Goal: Task Accomplishment & Management: Manage account settings

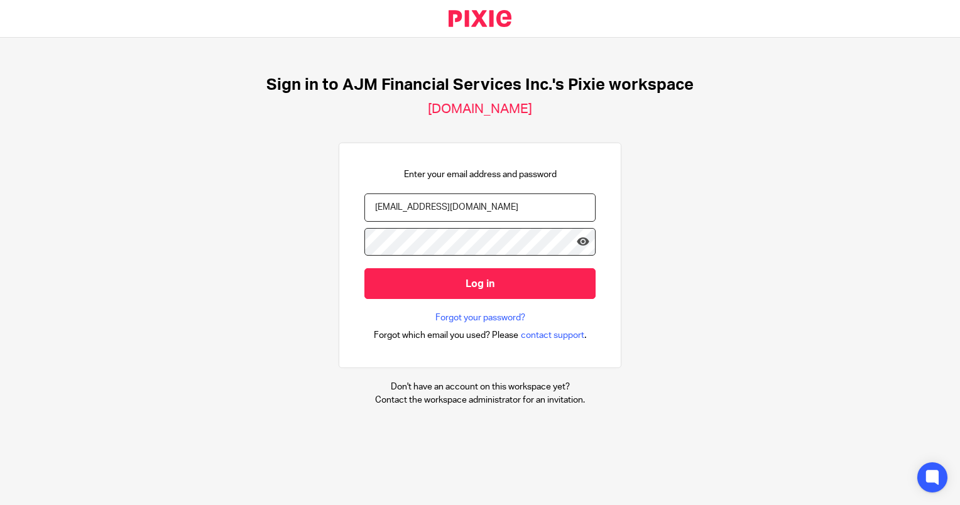
click at [405, 290] on input "Log in" at bounding box center [480, 283] width 231 height 31
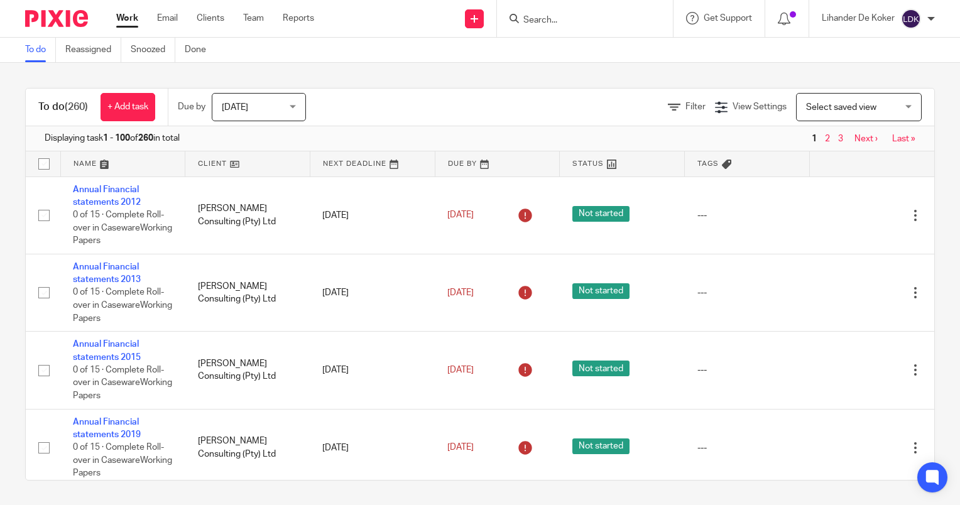
click at [289, 123] on div "Due by [DATE] [DATE] [DATE] [DATE] This week Next week This month Next month Al…" at bounding box center [248, 107] width 160 height 37
click at [284, 94] on span "[DATE]" at bounding box center [255, 107] width 67 height 26
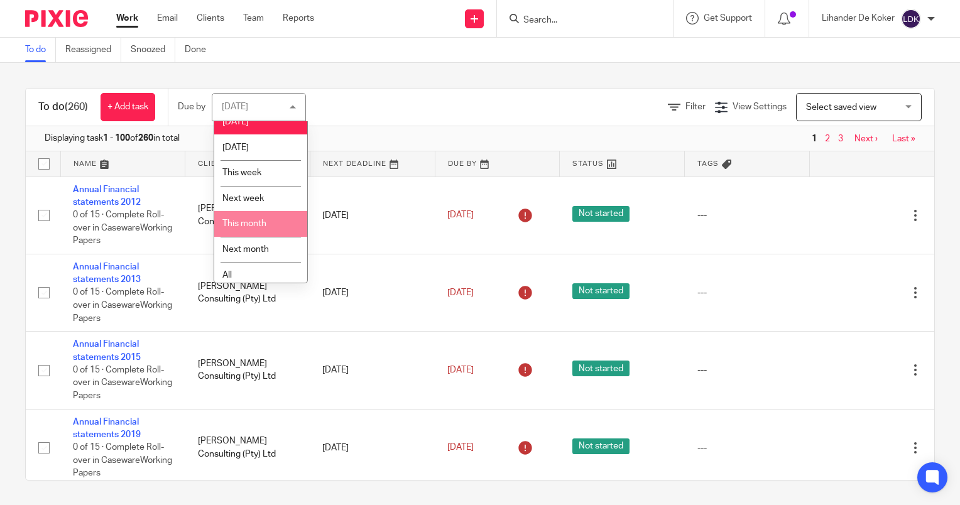
scroll to position [18, 0]
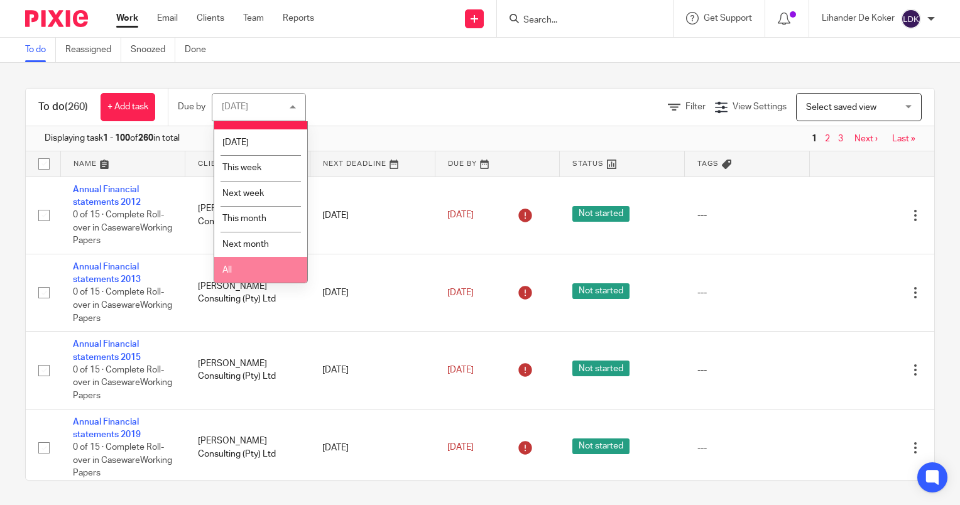
click at [264, 261] on li "All" at bounding box center [260, 270] width 93 height 26
